Goal: Information Seeking & Learning: Learn about a topic

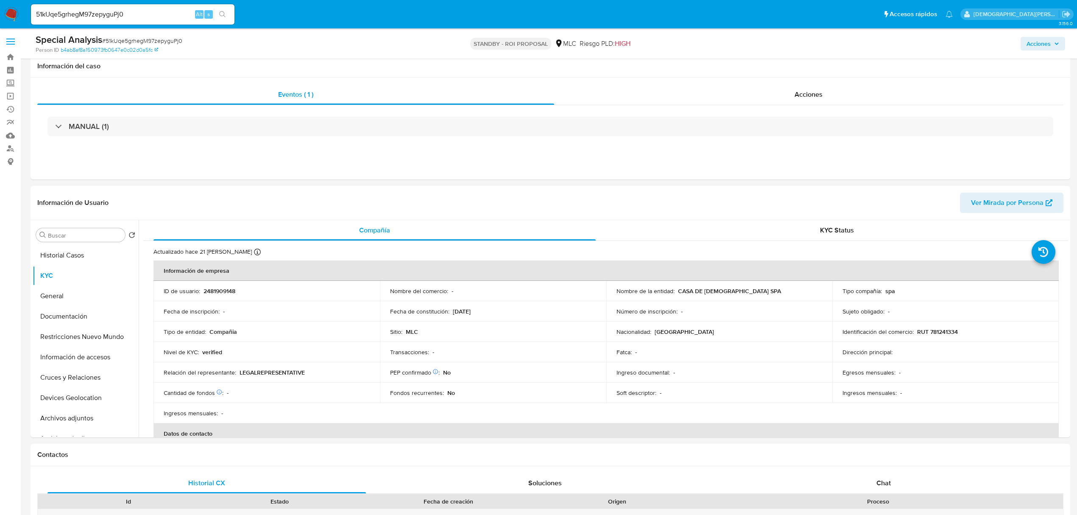
select select "10"
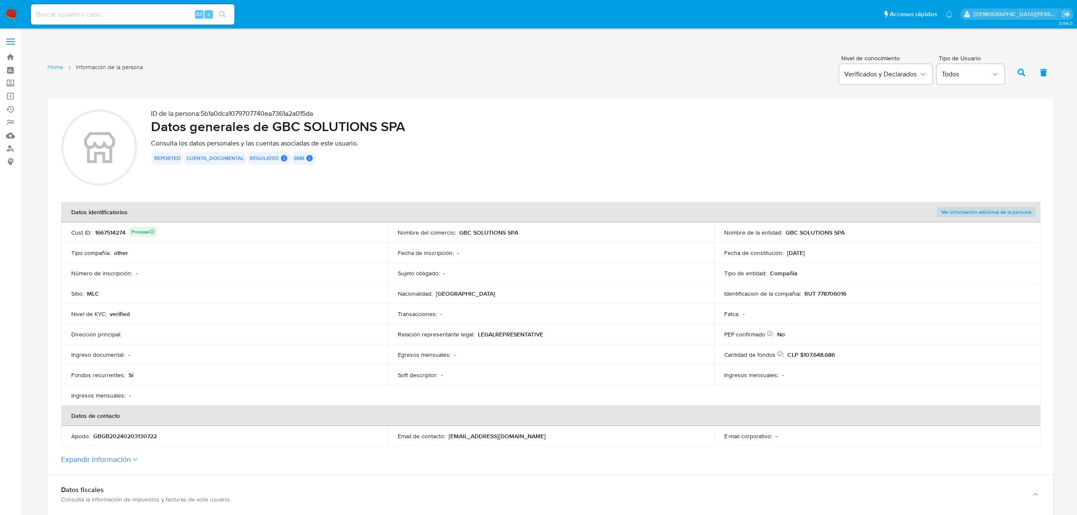
scroll to position [1372, 0]
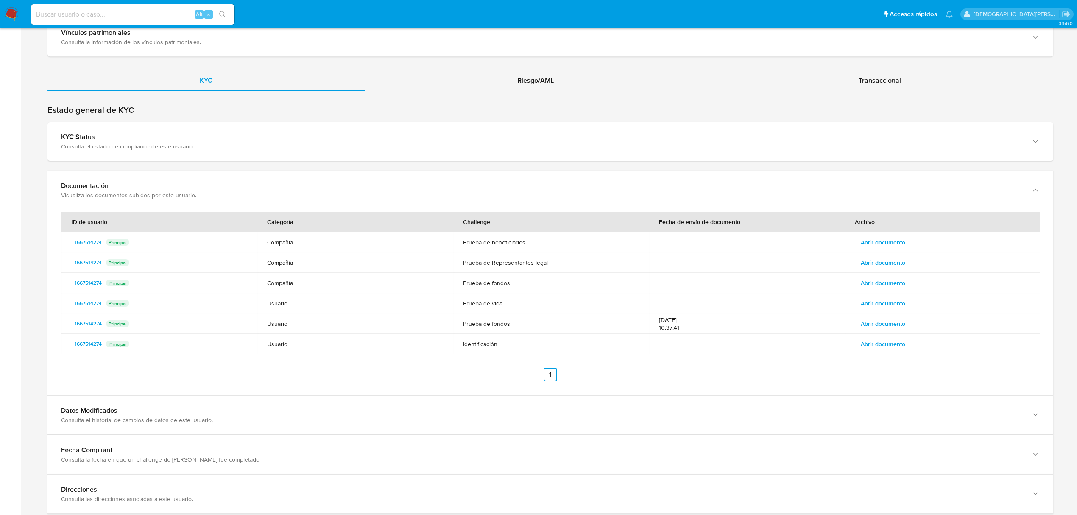
click at [153, 17] on input at bounding box center [133, 14] width 204 height 11
paste input "1232985916"
type input "1232985916"
click at [222, 9] on button "search-icon" at bounding box center [222, 14] width 17 height 12
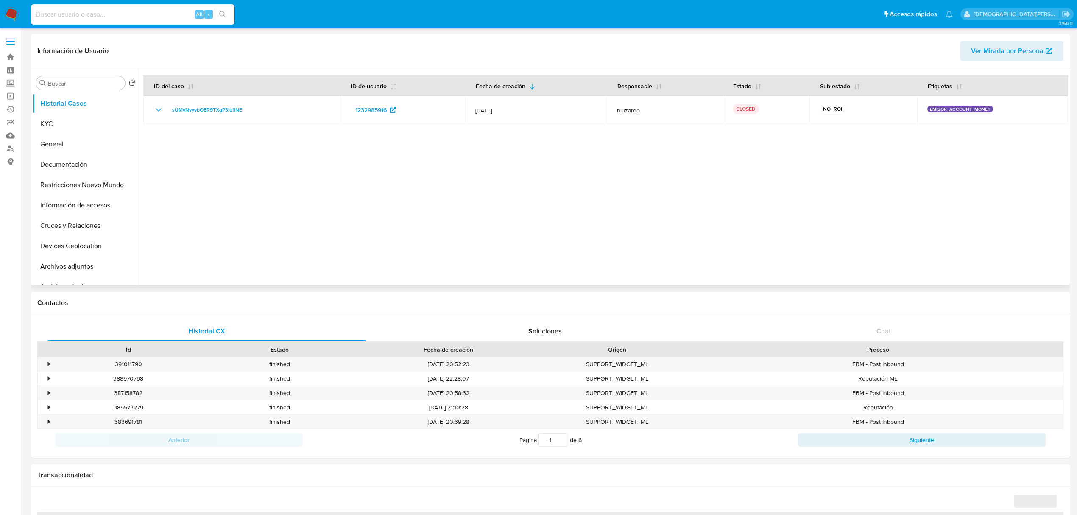
select select "10"
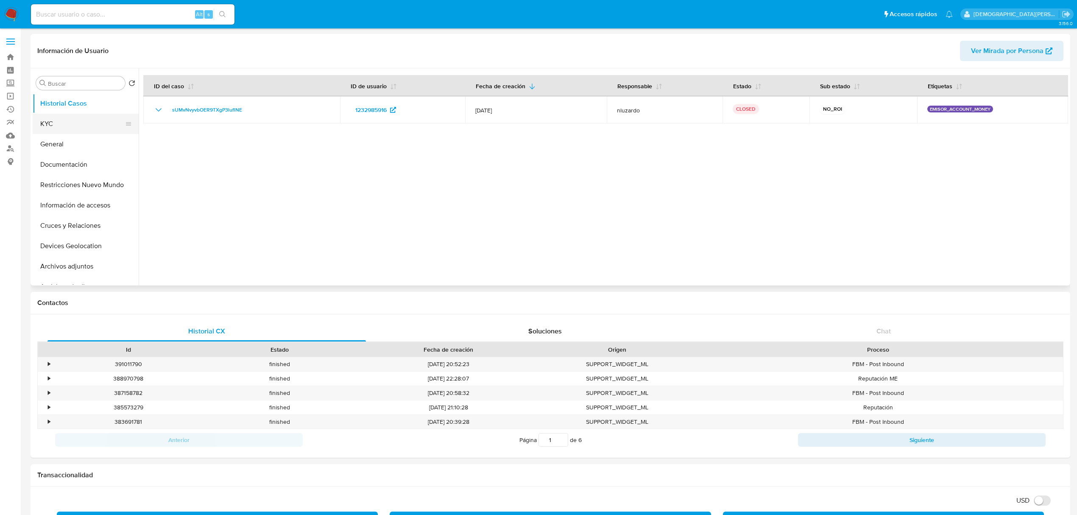
click at [80, 121] on button "KYC" at bounding box center [82, 124] width 99 height 20
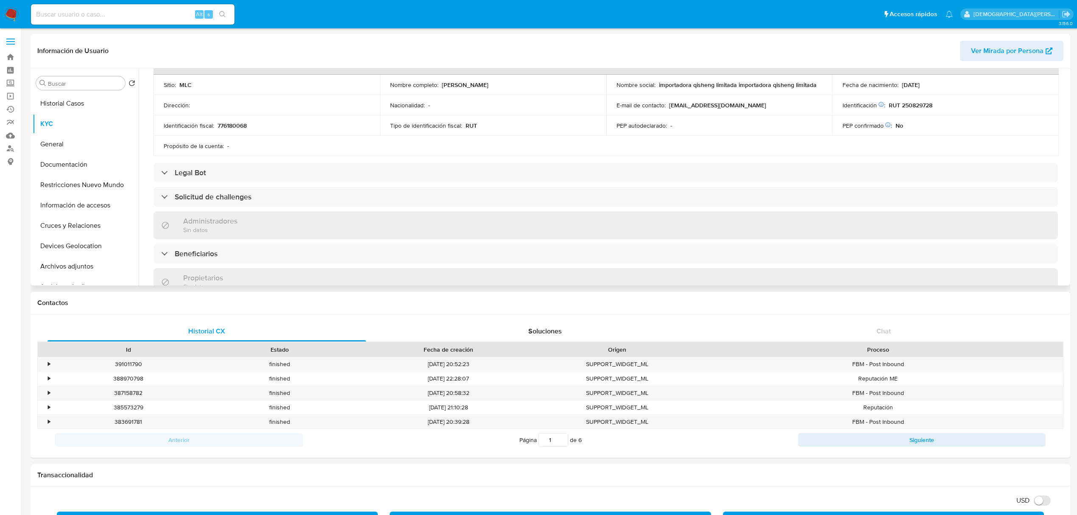
scroll to position [371, 0]
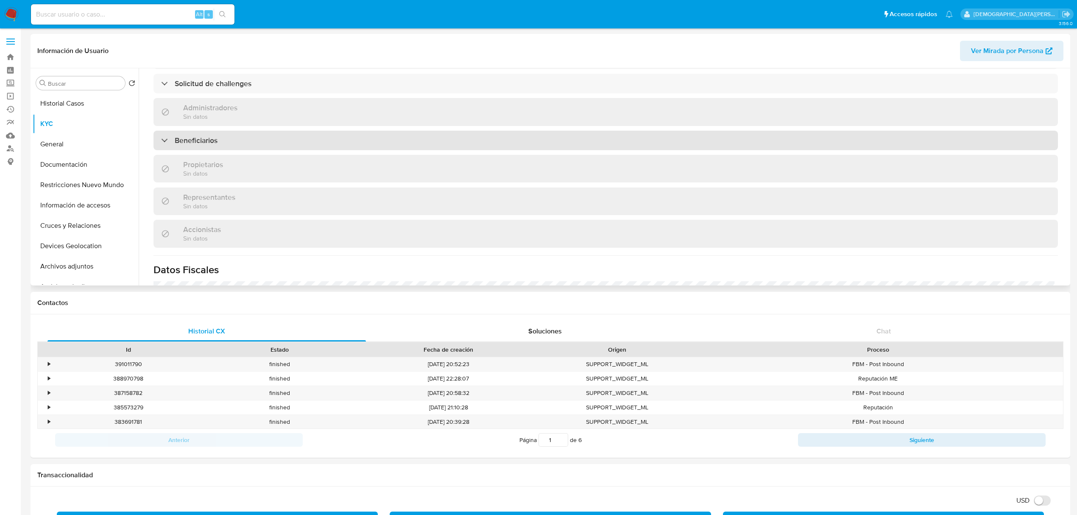
click at [255, 149] on div "Beneficiarios" at bounding box center [605, 141] width 904 height 20
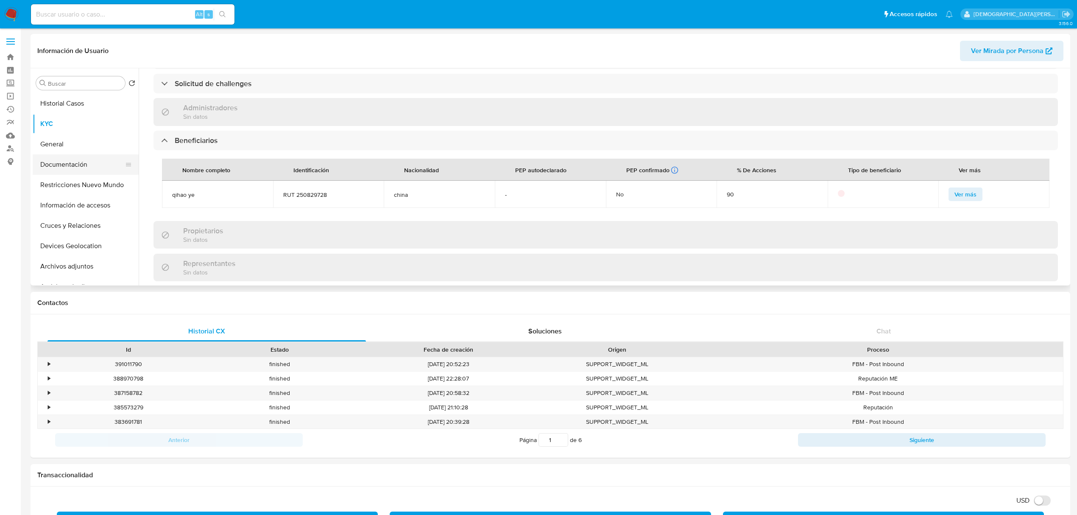
click at [72, 170] on button "Documentación" at bounding box center [82, 164] width 99 height 20
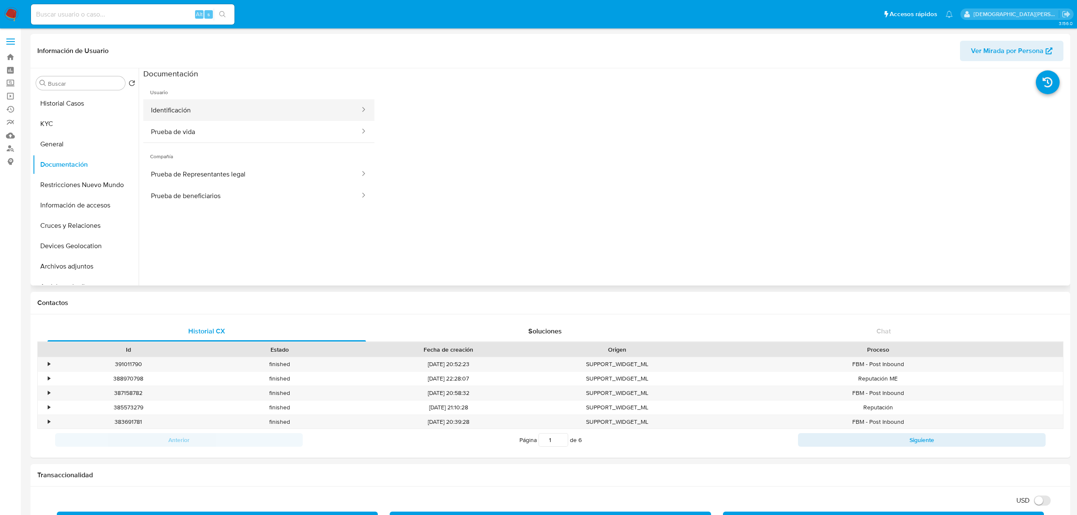
click at [255, 109] on button "Identificación" at bounding box center [252, 110] width 218 height 22
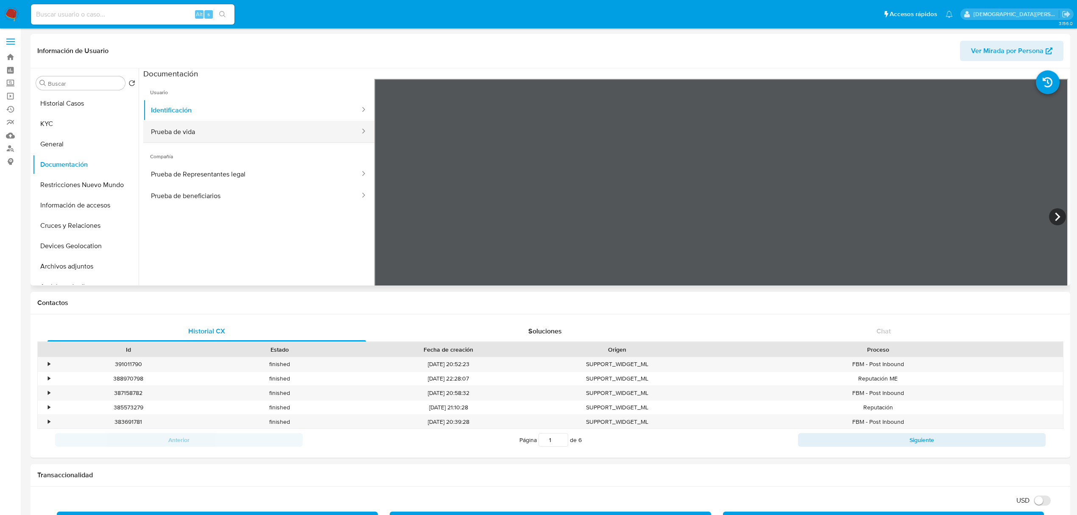
click at [176, 132] on button "Prueba de vida" at bounding box center [252, 132] width 218 height 22
click at [279, 116] on button "Identificación" at bounding box center [252, 110] width 218 height 22
click at [89, 187] on button "Restricciones Nuevo Mundo" at bounding box center [82, 185] width 99 height 20
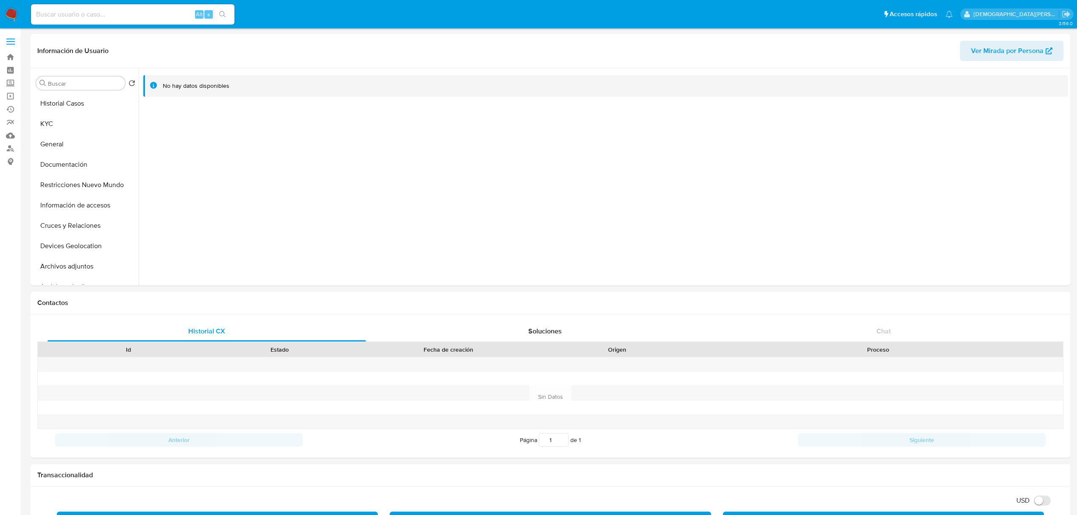
select select "10"
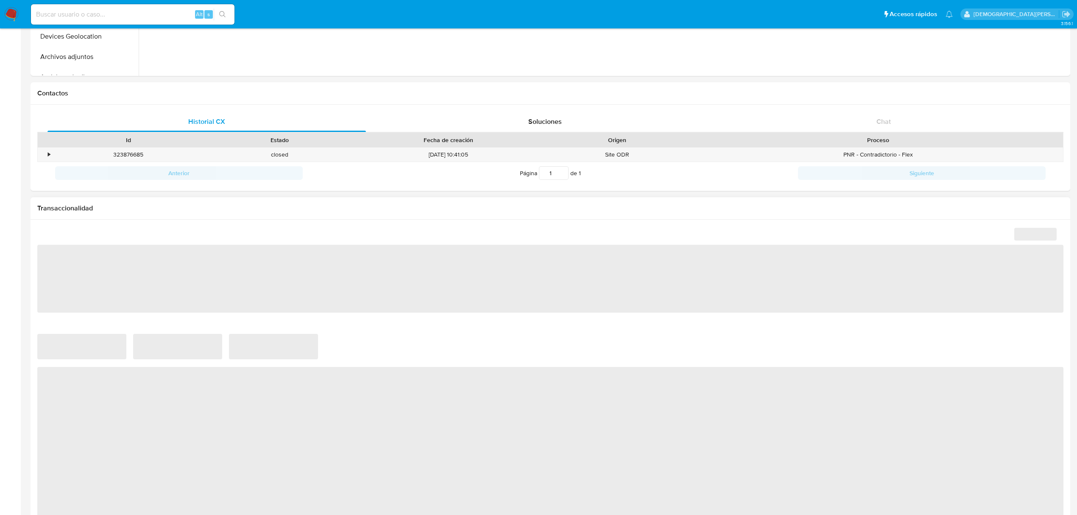
select select "10"
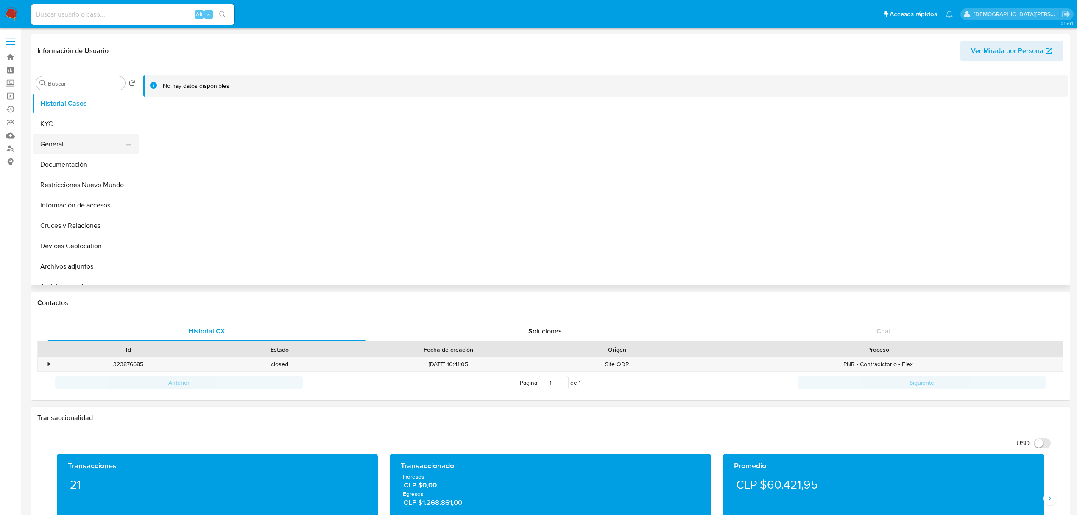
click at [106, 141] on button "General" at bounding box center [82, 144] width 99 height 20
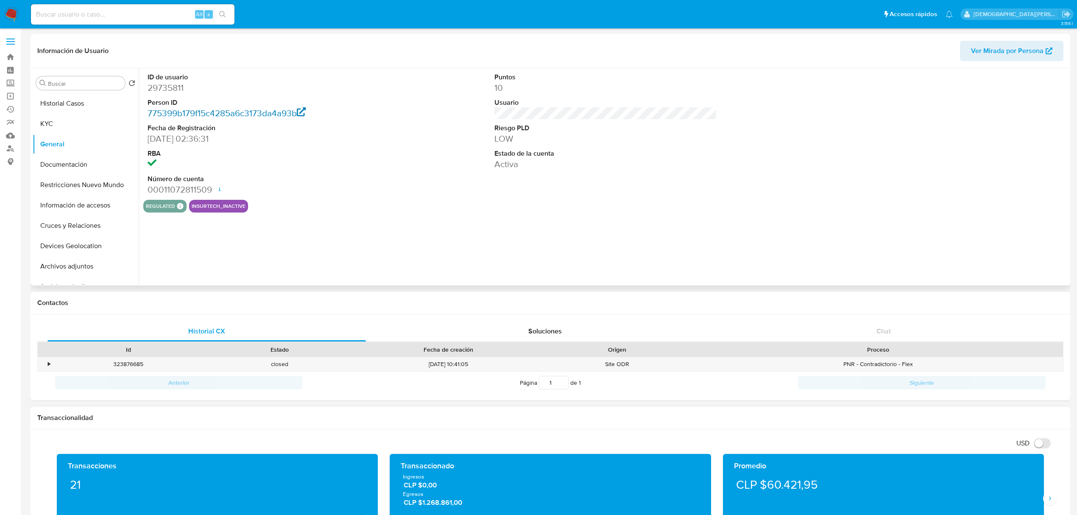
click at [256, 113] on link "775399b179f15c4285a6c3173da4a93b" at bounding box center [227, 113] width 158 height 12
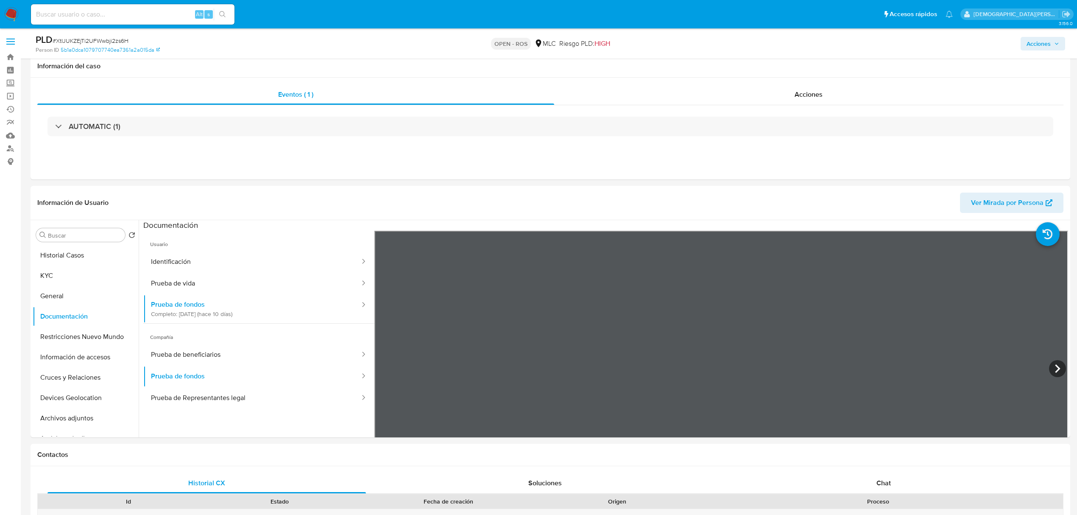
select select "10"
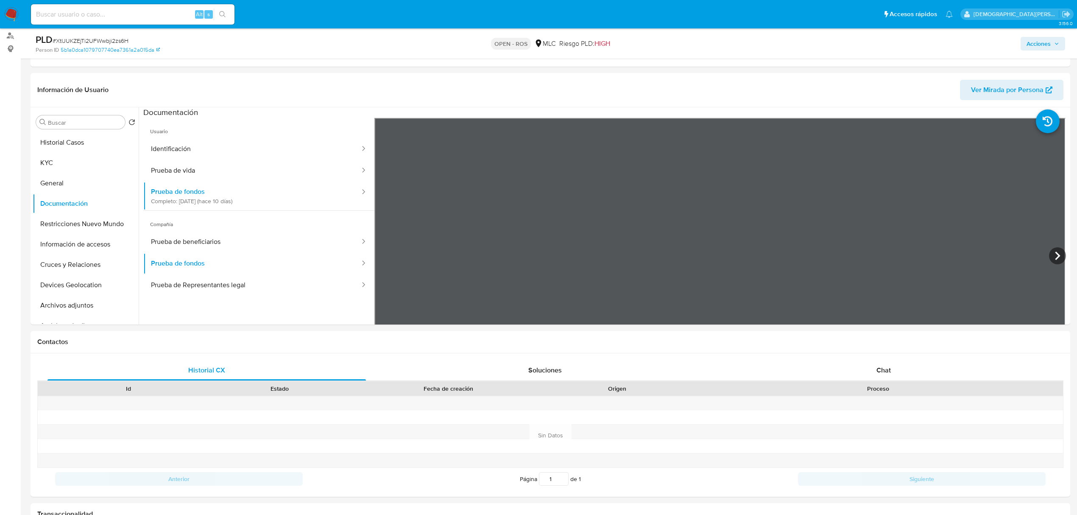
click at [153, 16] on input at bounding box center [133, 14] width 204 height 11
paste input "743032492"
type input "743032492"
click at [226, 20] on div "743032492 Alt s" at bounding box center [133, 15] width 204 height 24
click at [224, 14] on icon "search-icon" at bounding box center [222, 14] width 6 height 6
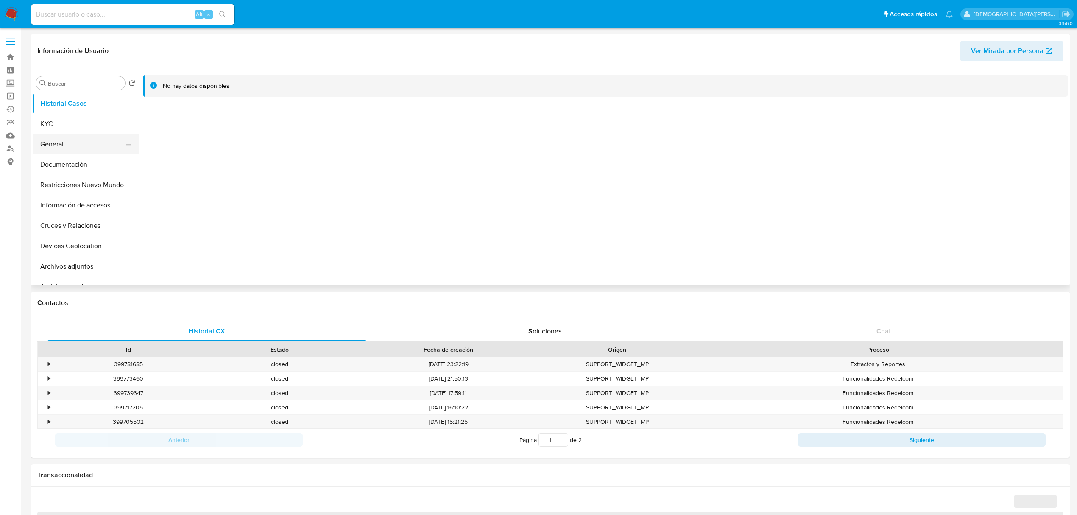
select select "10"
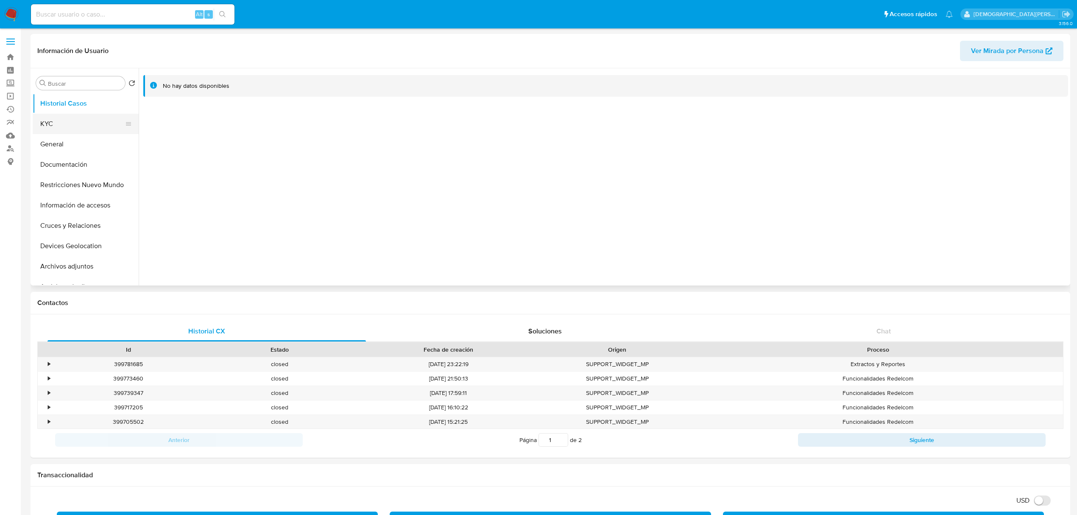
click at [75, 128] on button "KYC" at bounding box center [82, 124] width 99 height 20
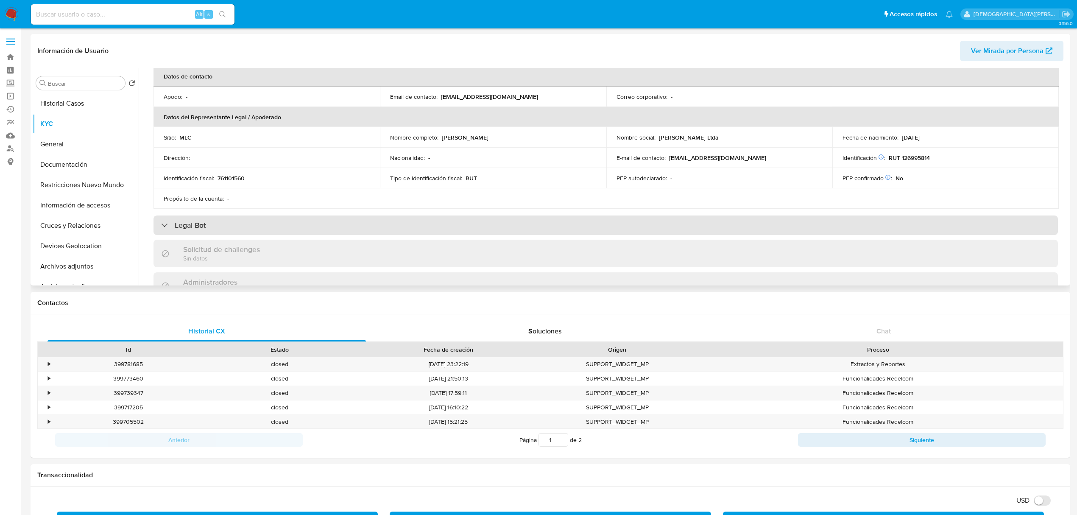
scroll to position [226, 0]
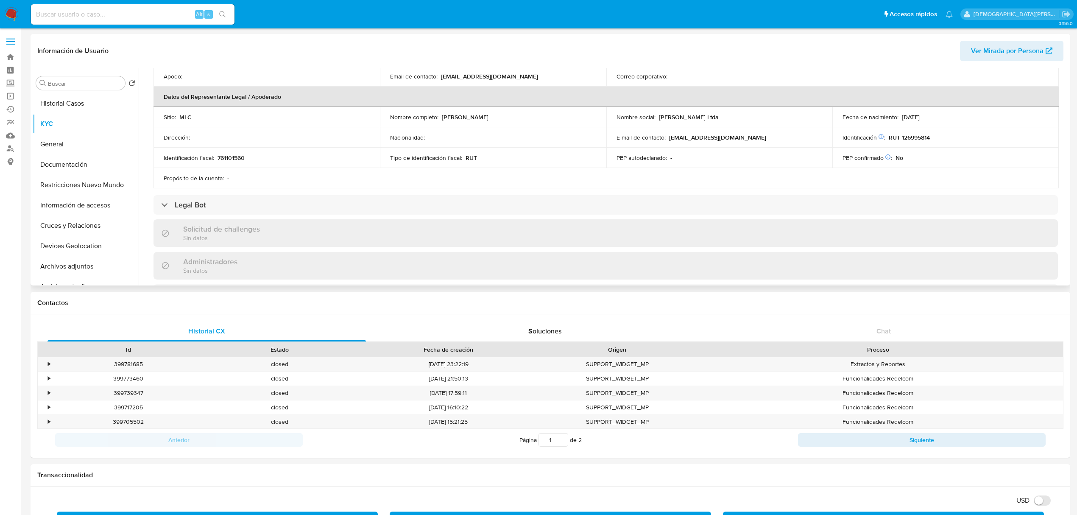
click at [485, 117] on p "Cristian Ignacio Solís Elgueta" at bounding box center [465, 117] width 47 height 8
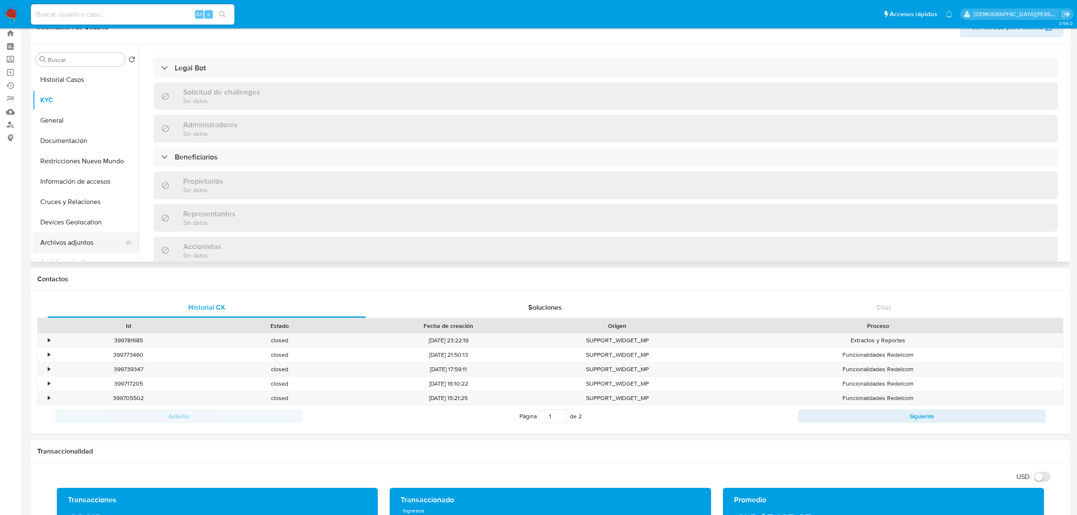
scroll to position [0, 0]
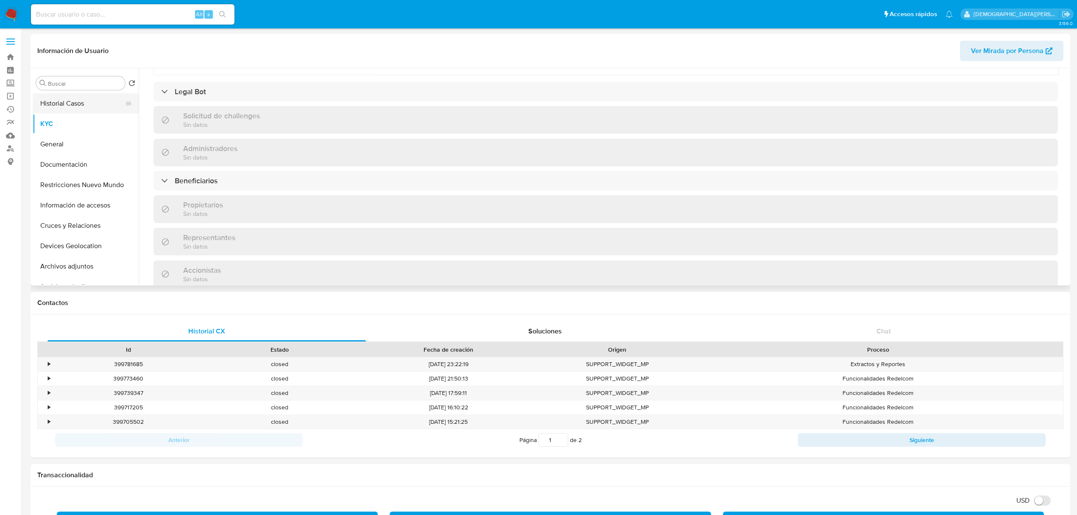
click at [90, 108] on button "Historial Casos" at bounding box center [82, 103] width 99 height 20
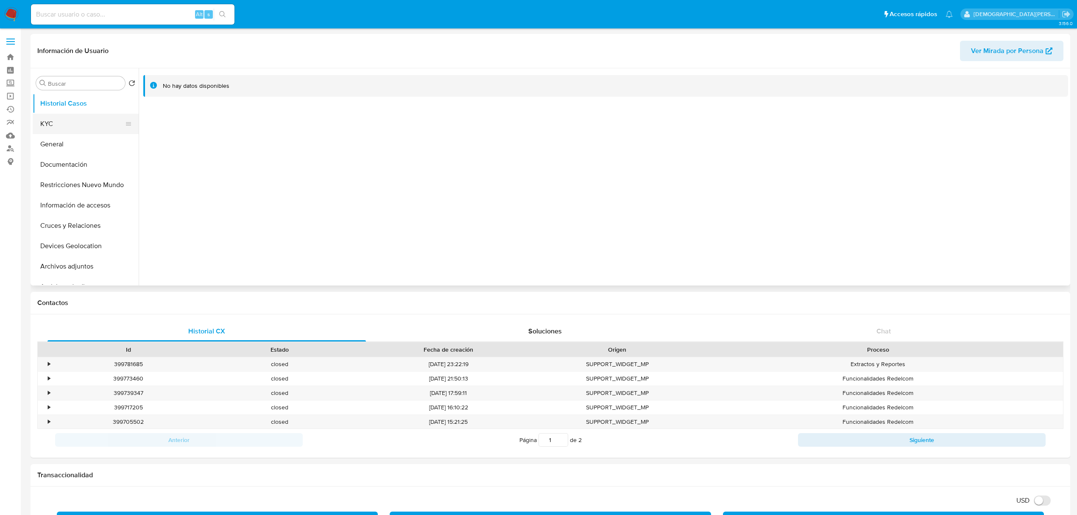
click at [70, 123] on button "KYC" at bounding box center [82, 124] width 99 height 20
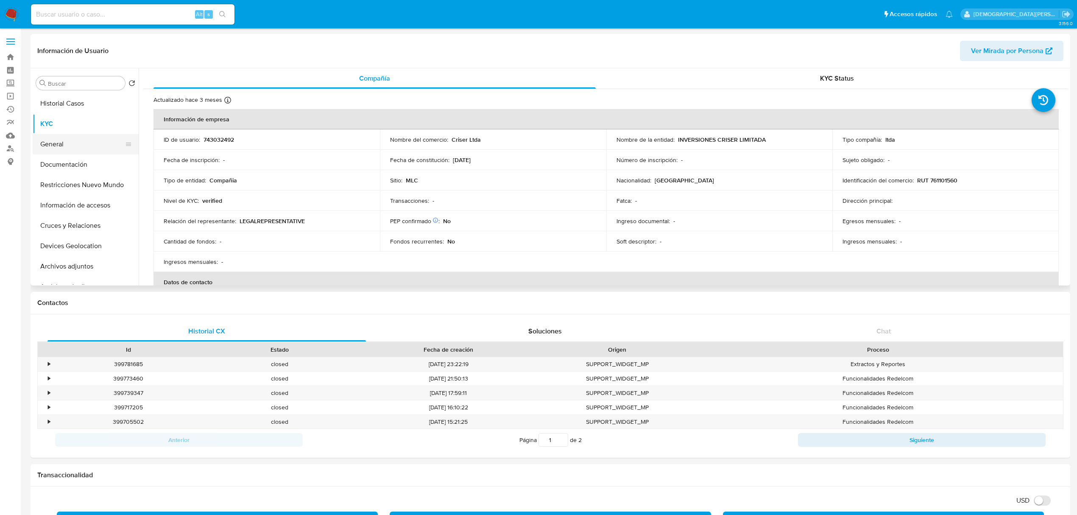
click at [61, 146] on button "General" at bounding box center [82, 144] width 99 height 20
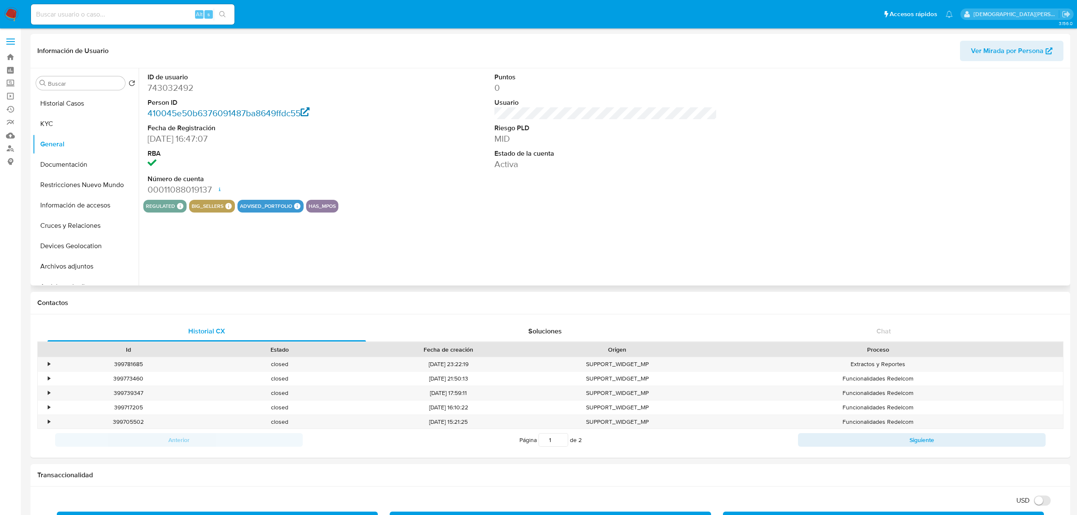
click at [257, 111] on link "410045e50b6376091487ba8649ffdc55" at bounding box center [229, 113] width 162 height 12
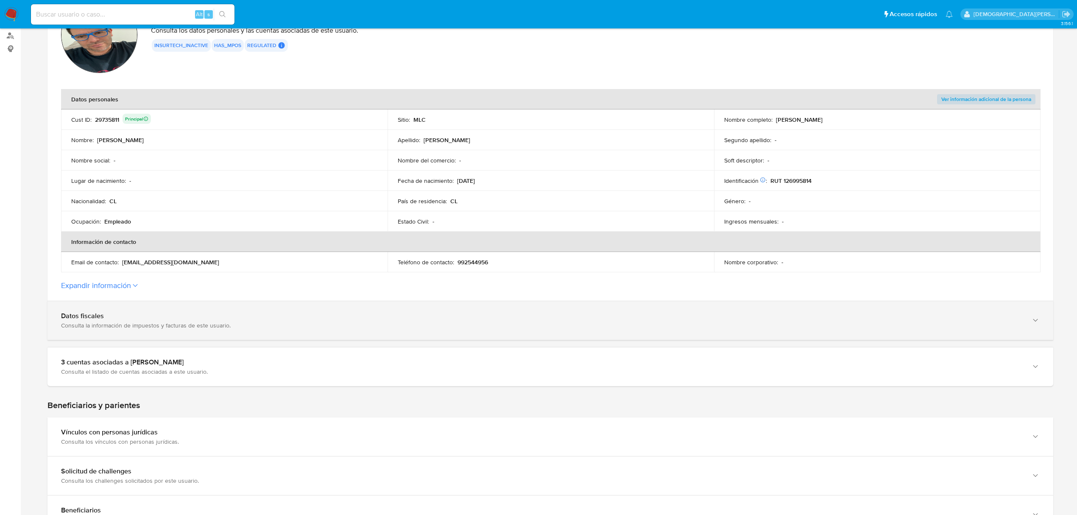
scroll to position [226, 0]
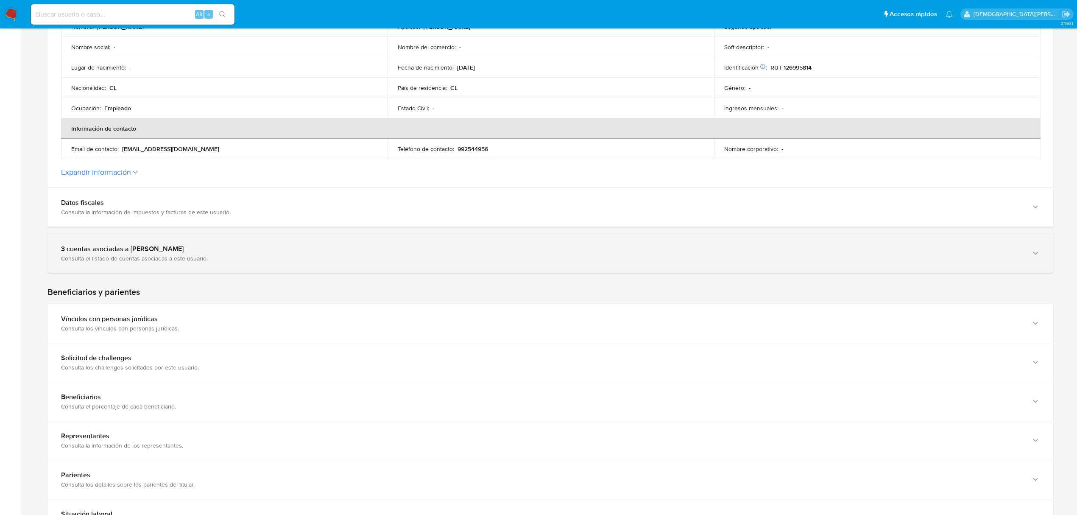
click at [301, 250] on div "3 cuentas asociadas a Cristian Ignacio Solís Elgueta" at bounding box center [542, 249] width 962 height 8
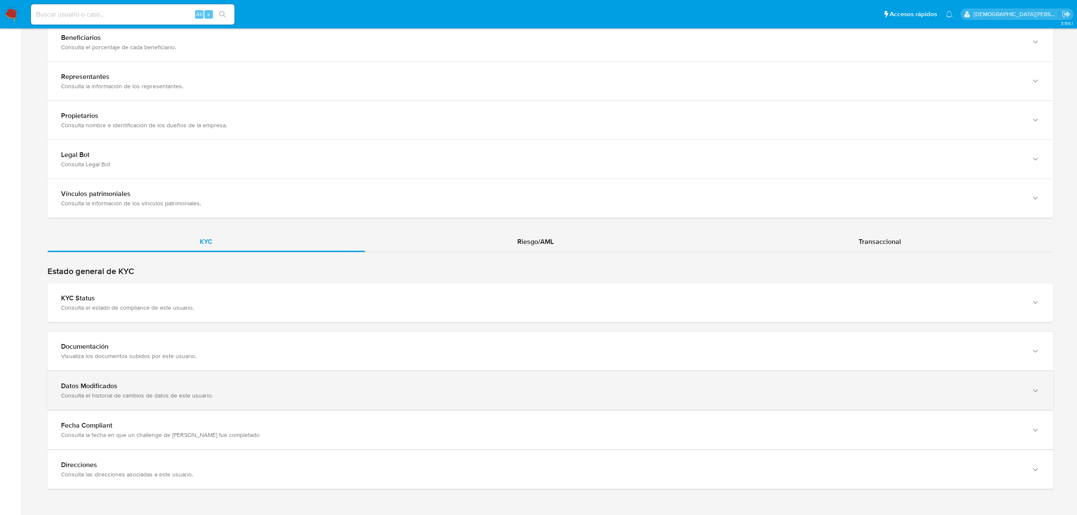
scroll to position [688, 0]
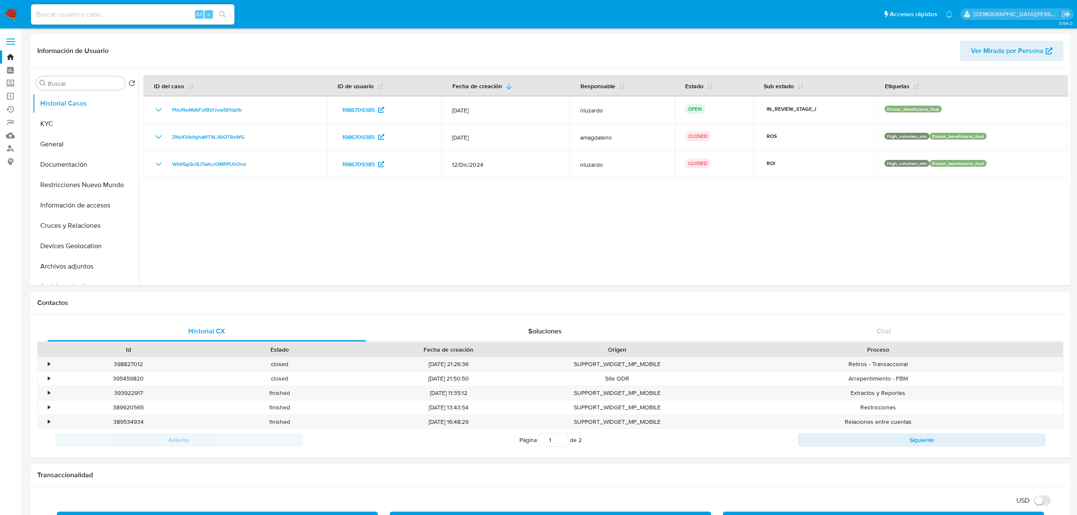
select select "10"
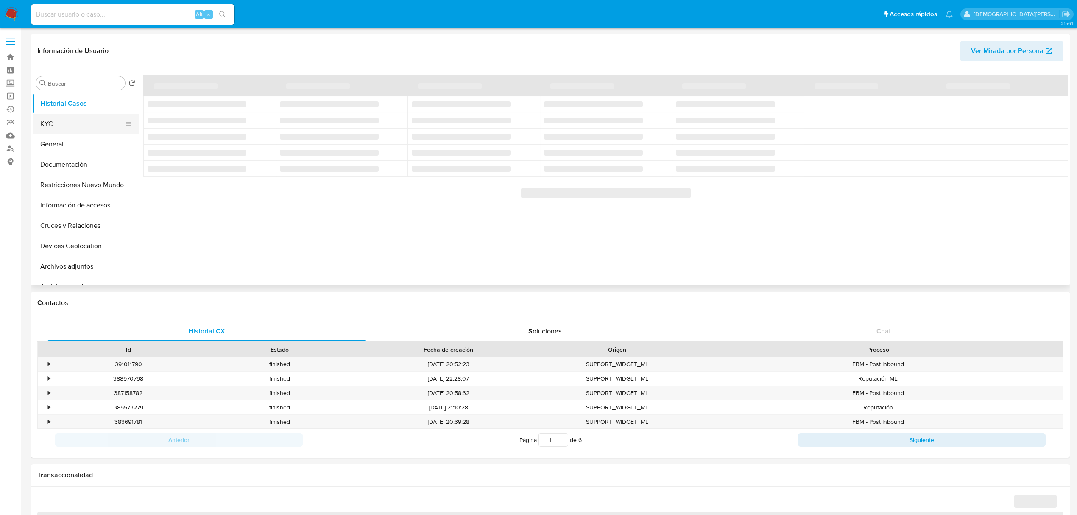
click at [73, 124] on button "KYC" at bounding box center [82, 124] width 99 height 20
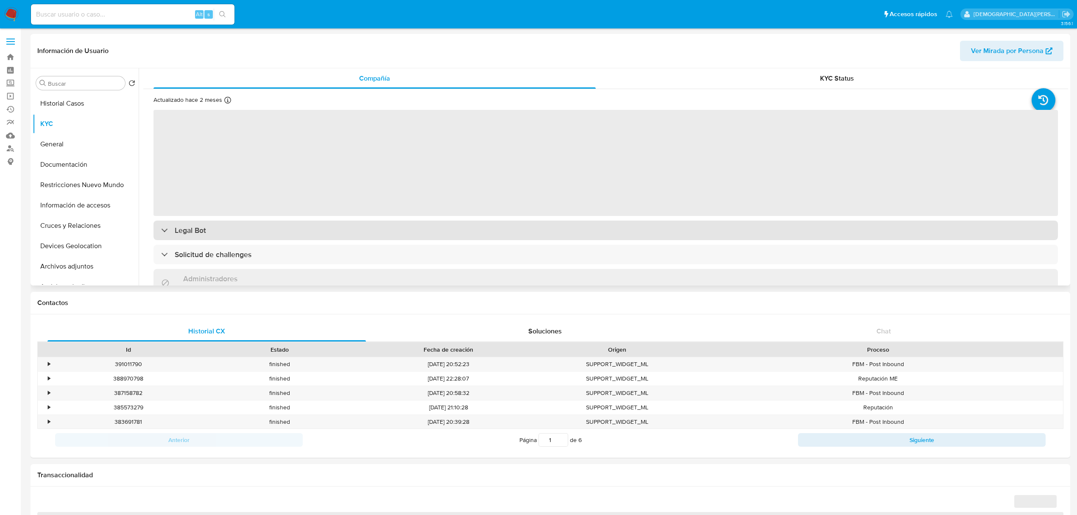
select select "10"
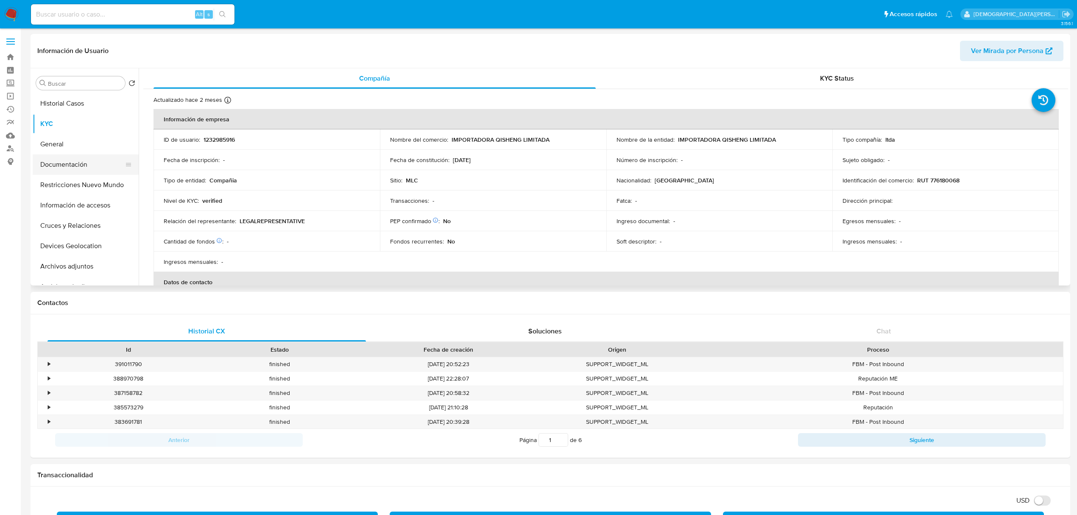
click at [62, 173] on button "Documentación" at bounding box center [82, 164] width 99 height 20
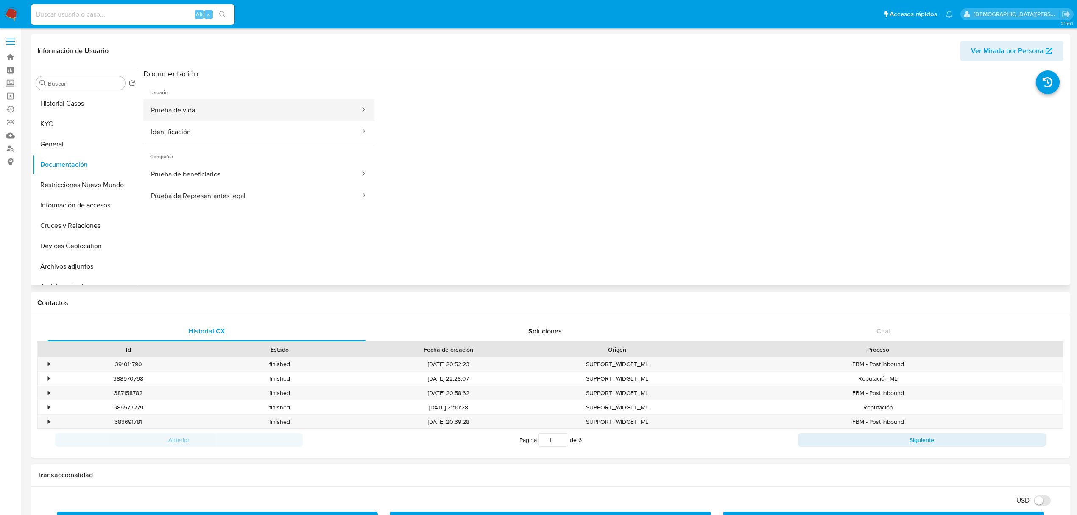
click at [272, 117] on button "Prueba de vida" at bounding box center [252, 110] width 218 height 22
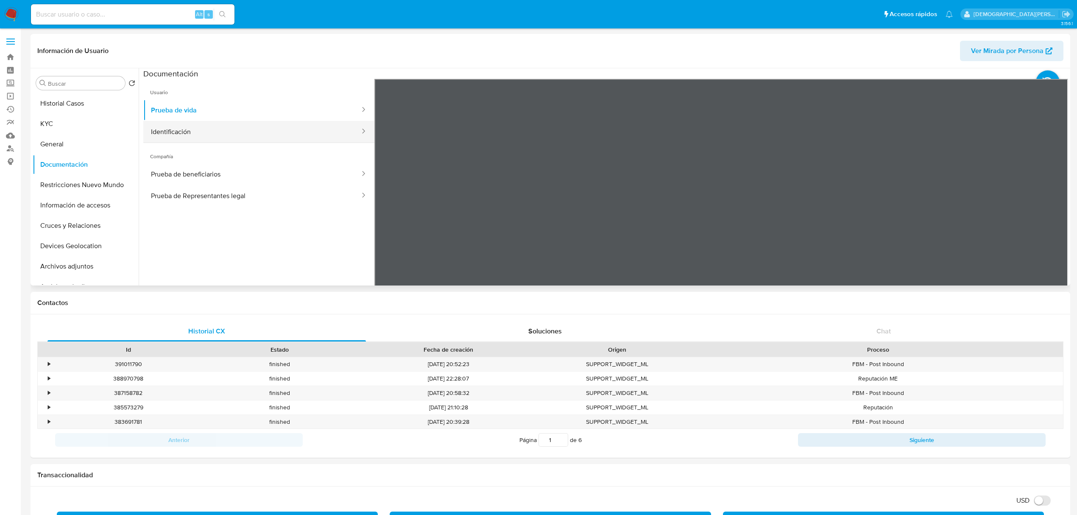
click at [275, 132] on button "Identificación" at bounding box center [252, 132] width 218 height 22
click at [258, 108] on button "Prueba de vida" at bounding box center [252, 110] width 218 height 22
click at [260, 126] on button "Identificación" at bounding box center [252, 132] width 218 height 22
click at [1049, 214] on icon at bounding box center [1057, 216] width 17 height 17
click at [388, 211] on icon at bounding box center [385, 216] width 17 height 17
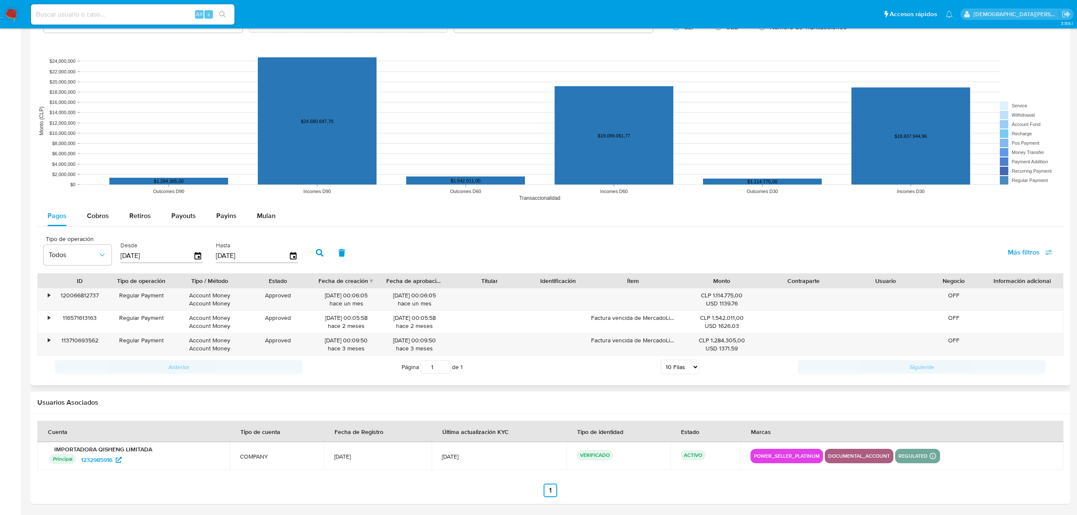
scroll to position [628, 0]
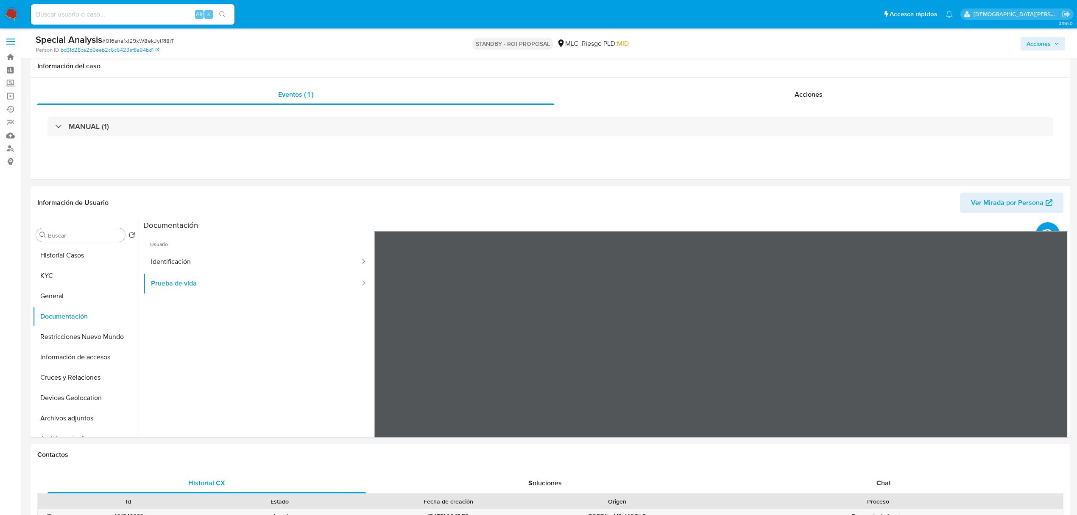
select select "10"
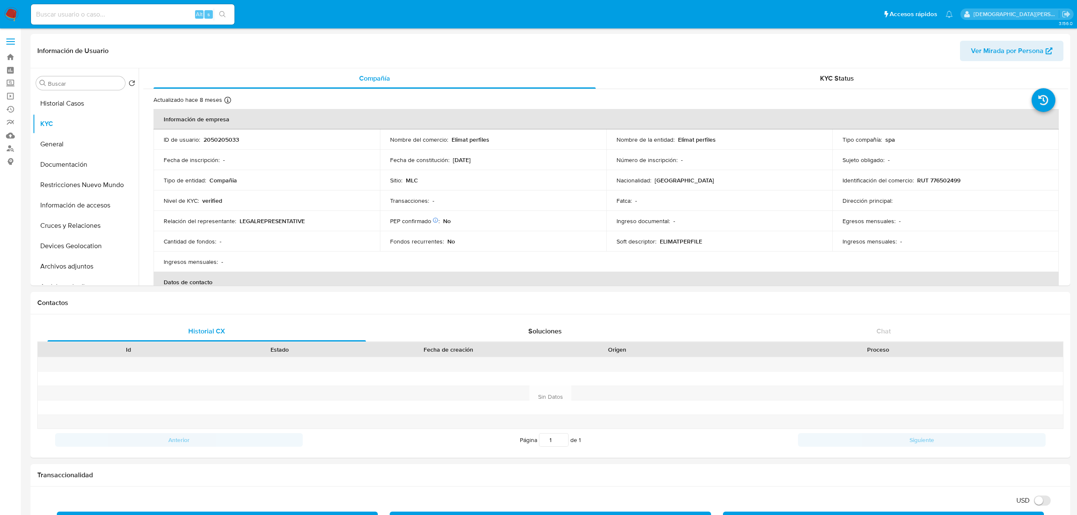
select select "10"
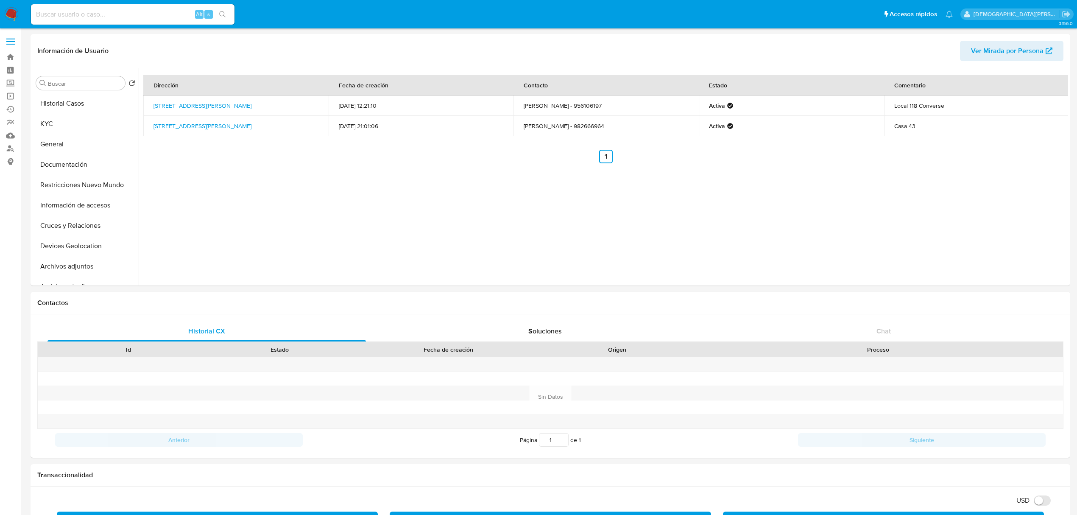
select select "10"
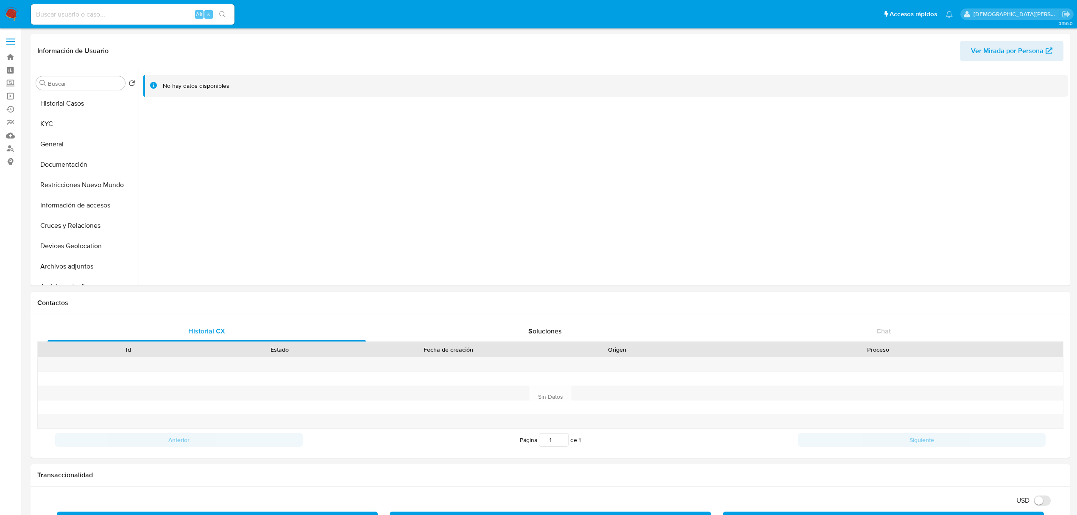
select select "10"
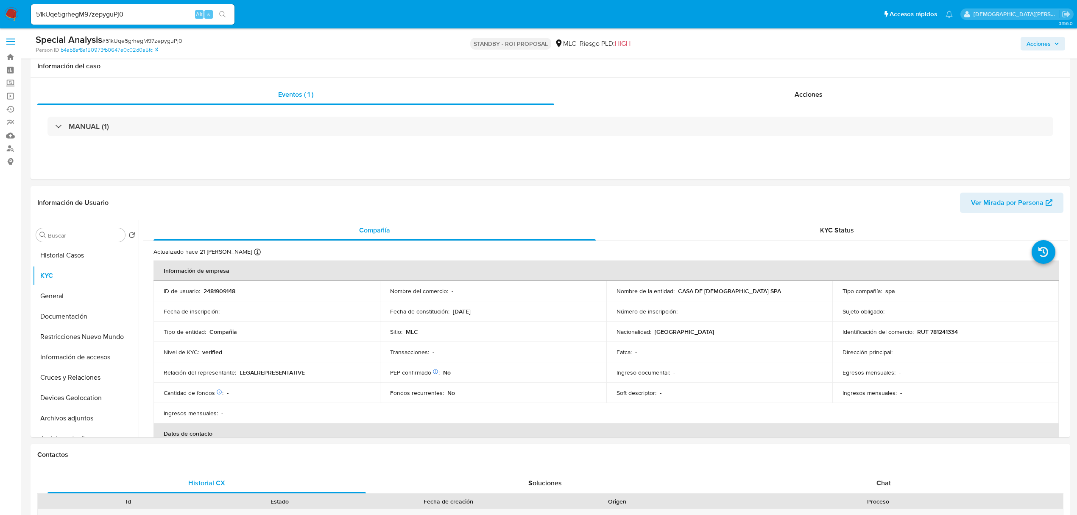
select select "10"
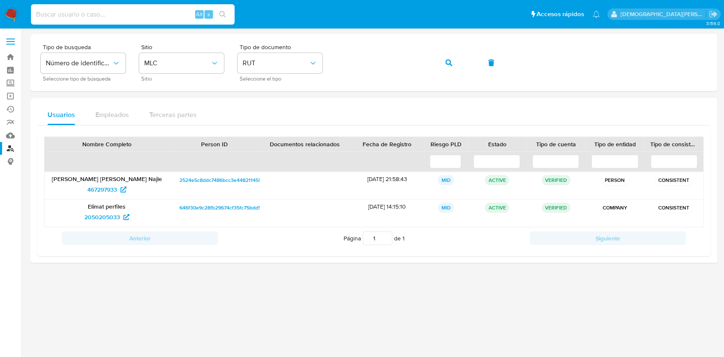
click at [165, 15] on input at bounding box center [133, 14] width 204 height 11
type input "1016822901"
click at [221, 17] on icon "search-icon" at bounding box center [222, 14] width 7 height 7
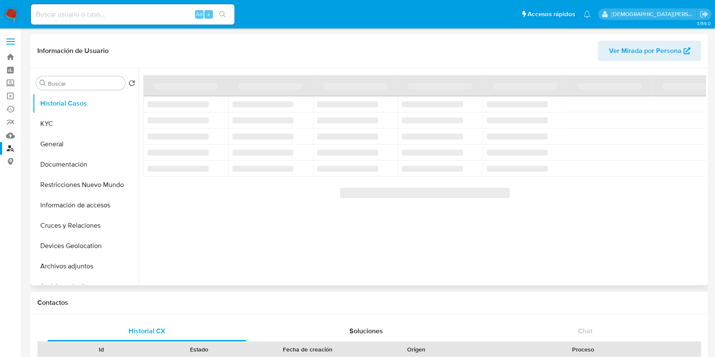
select select "10"
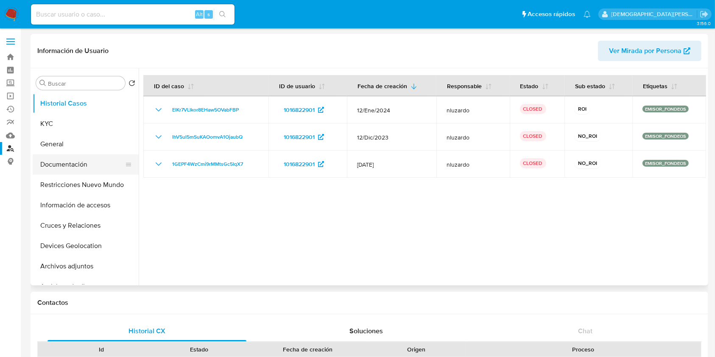
click at [65, 165] on button "Documentación" at bounding box center [82, 164] width 99 height 20
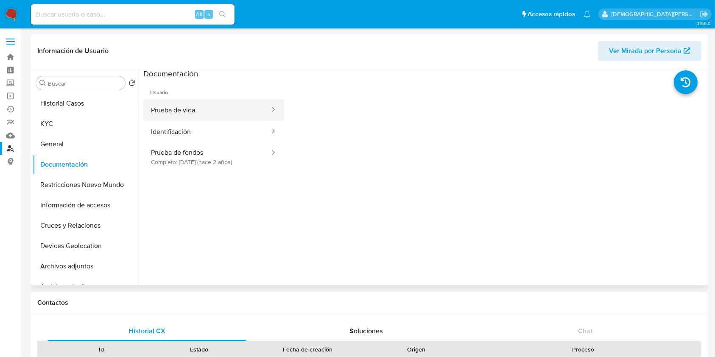
click at [195, 108] on button "Prueba de vida" at bounding box center [206, 110] width 127 height 22
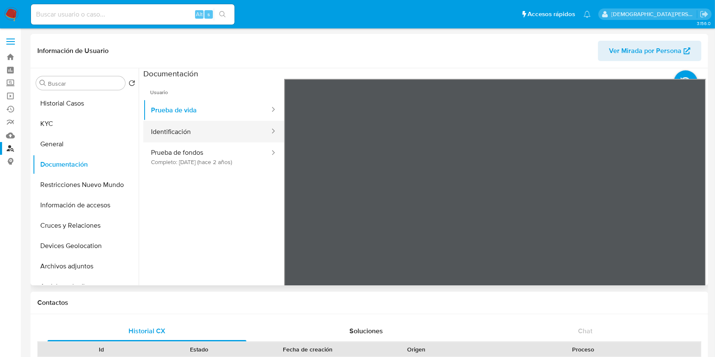
click at [202, 132] on button "Identificación" at bounding box center [206, 132] width 127 height 22
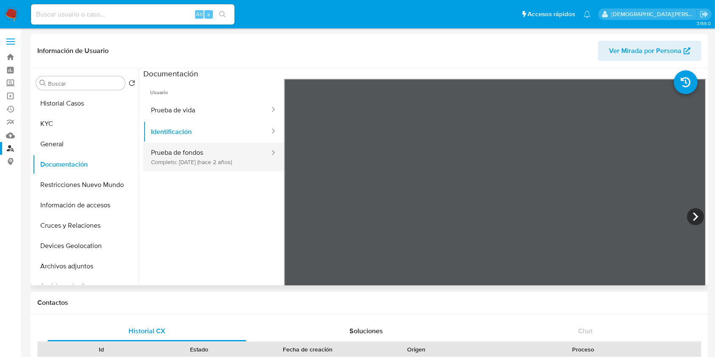
click at [192, 154] on button "Prueba de fondos Completo: [DATE] (hace 2 años)" at bounding box center [206, 156] width 127 height 29
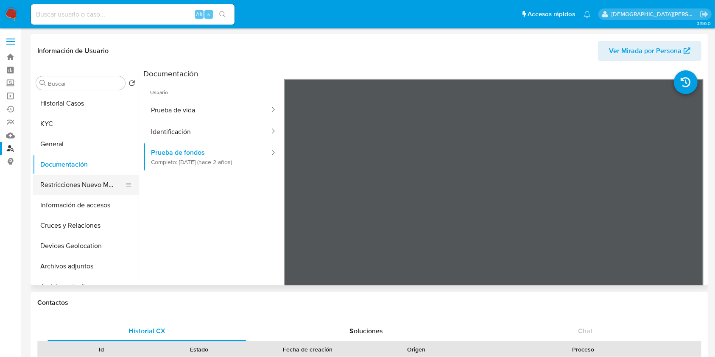
click at [78, 180] on button "Restricciones Nuevo Mundo" at bounding box center [82, 185] width 99 height 20
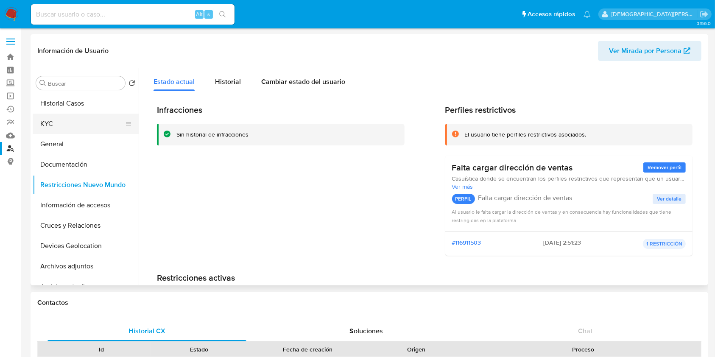
click at [78, 127] on button "KYC" at bounding box center [82, 124] width 99 height 20
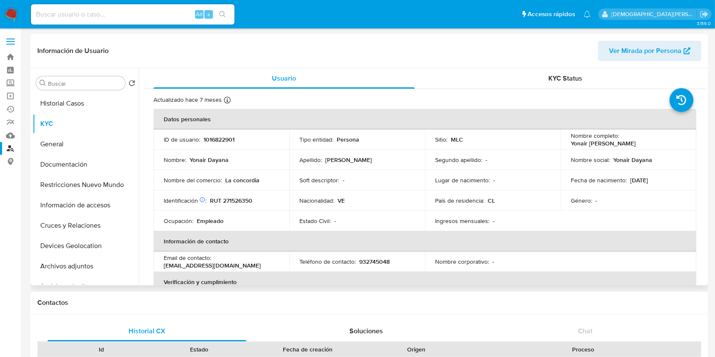
drag, startPoint x: 645, startPoint y: 147, endPoint x: 568, endPoint y: 144, distance: 77.2
click at [571, 144] on div "Nombre completo : [PERSON_NAME]" at bounding box center [628, 139] width 115 height 15
click at [54, 97] on button "Historial Casos" at bounding box center [82, 103] width 99 height 20
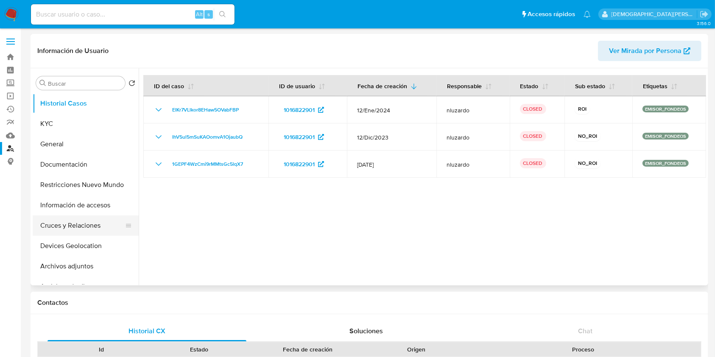
click at [62, 223] on button "Cruces y Relaciones" at bounding box center [82, 225] width 99 height 20
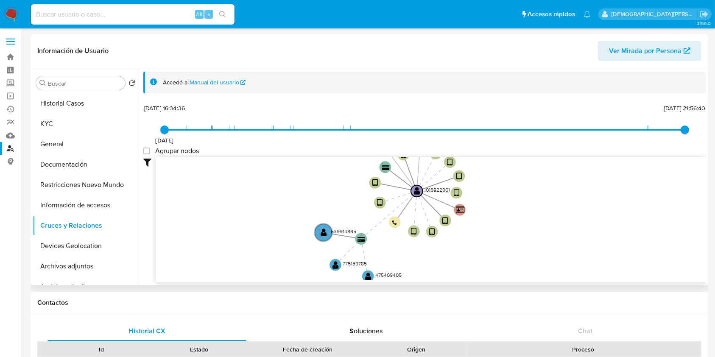
drag, startPoint x: 276, startPoint y: 212, endPoint x: 265, endPoint y: 190, distance: 25.2
click at [265, 190] on icon "device-625a1c3608813b001904dd2b  device-62893d0b08813b001b16ad24  device-61fd…" at bounding box center [431, 218] width 550 height 123
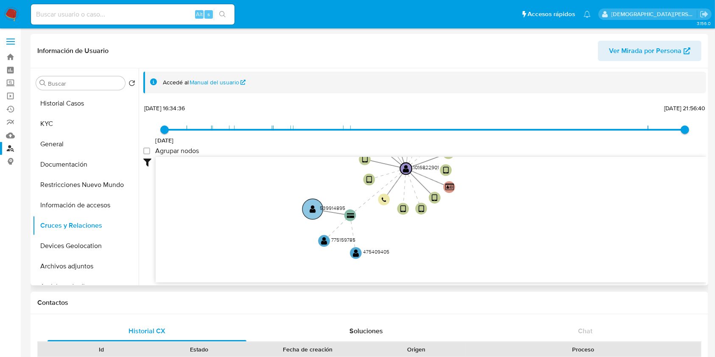
click at [310, 207] on text "" at bounding box center [313, 209] width 6 height 8
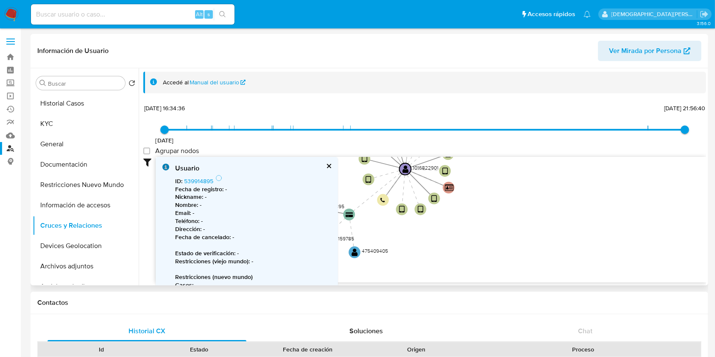
click at [326, 167] on button "cerrar" at bounding box center [329, 166] width 6 height 6
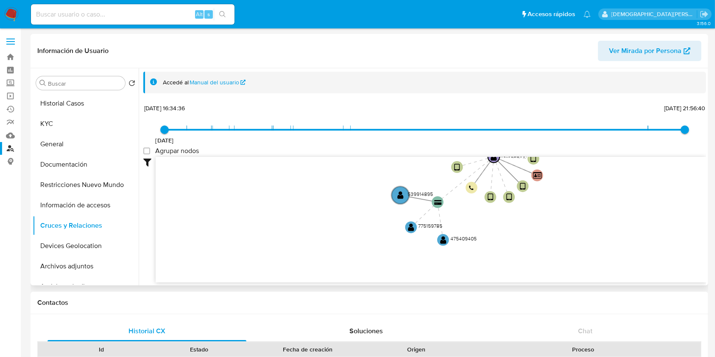
click at [577, 234] on icon "device-625a1c3608813b001904dd2b  device-62893d0b08813b001b16ad24  device-61fd…" at bounding box center [431, 218] width 550 height 123
click at [394, 199] on circle at bounding box center [400, 195] width 20 height 20
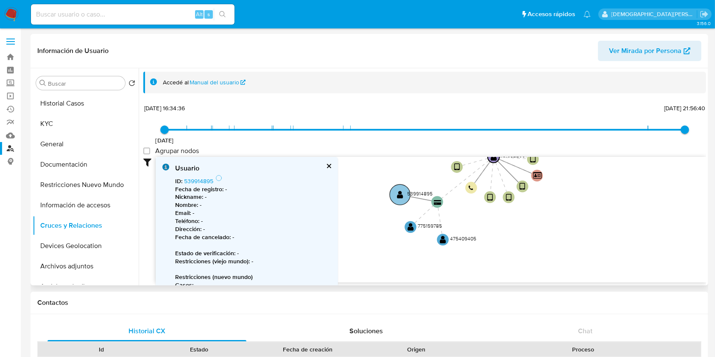
click at [396, 197] on circle at bounding box center [400, 194] width 20 height 20
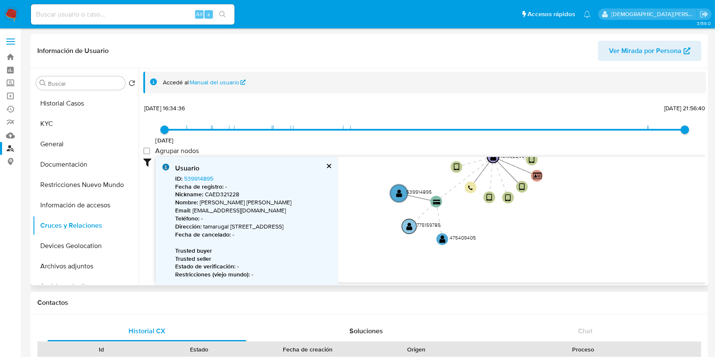
click at [404, 225] on circle at bounding box center [409, 226] width 15 height 15
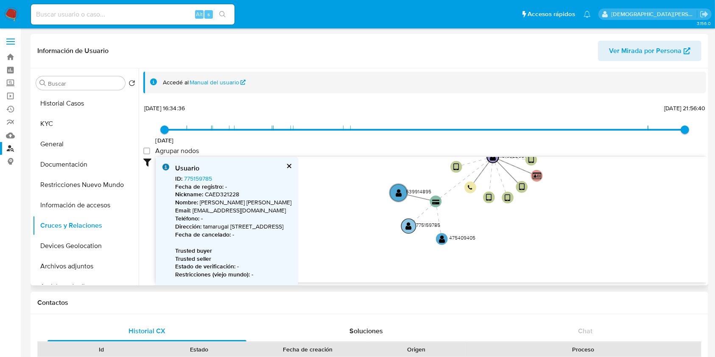
click at [404, 225] on circle at bounding box center [408, 226] width 15 height 15
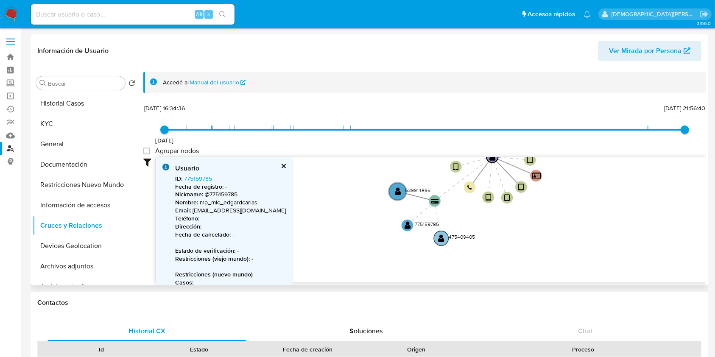
click at [438, 237] on text "" at bounding box center [441, 238] width 6 height 8
click at [441, 238] on text "" at bounding box center [441, 238] width 6 height 8
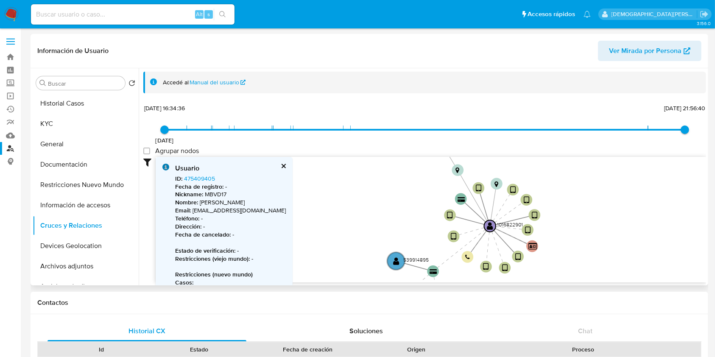
drag, startPoint x: 364, startPoint y: 200, endPoint x: 363, endPoint y: 271, distance: 70.8
click at [363, 271] on icon "device-625a1c3608813b001904dd2b  device-62893d0b08813b001b16ad24  device-61fd…" at bounding box center [431, 218] width 550 height 123
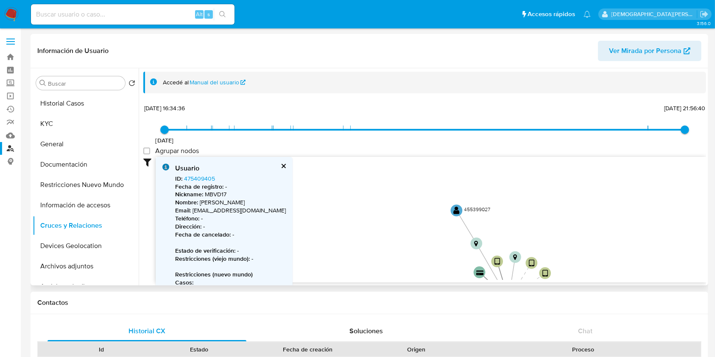
drag, startPoint x: 413, startPoint y: 265, endPoint x: 417, endPoint y: 274, distance: 9.7
click at [417, 274] on icon "device-625a1c3608813b001904dd2b  device-62893d0b08813b001b16ad24  device-61fd…" at bounding box center [431, 218] width 550 height 123
click at [458, 219] on text "" at bounding box center [460, 219] width 6 height 8
click at [458, 219] on text "" at bounding box center [461, 219] width 6 height 8
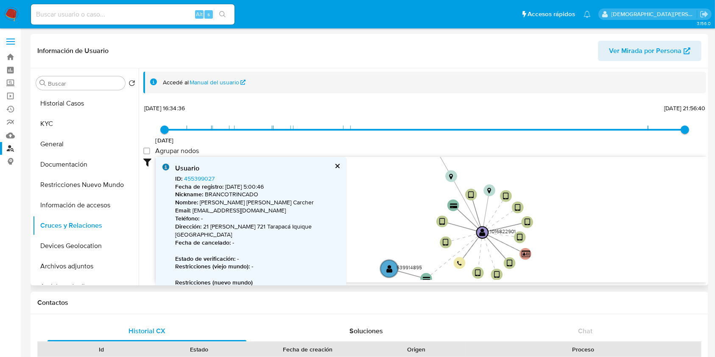
drag, startPoint x: 393, startPoint y: 243, endPoint x: 363, endPoint y: 167, distance: 81.3
click at [363, 167] on icon "device-625a1c3608813b001904dd2b  device-62893d0b08813b001b16ad24  device-61fd…" at bounding box center [431, 218] width 550 height 123
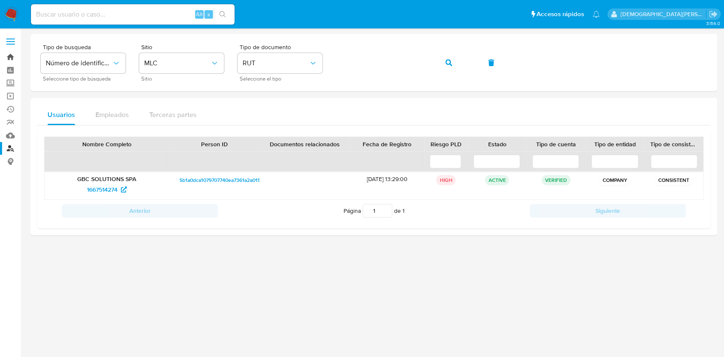
click at [10, 58] on link "Bandeja" at bounding box center [50, 56] width 101 height 13
